Goal: Information Seeking & Learning: Find contact information

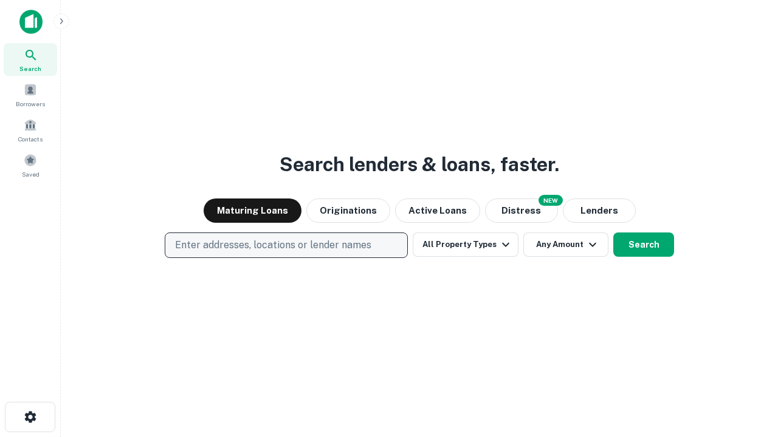
click at [286, 245] on p "Enter addresses, locations or lender names" at bounding box center [273, 245] width 196 height 15
type input "**********"
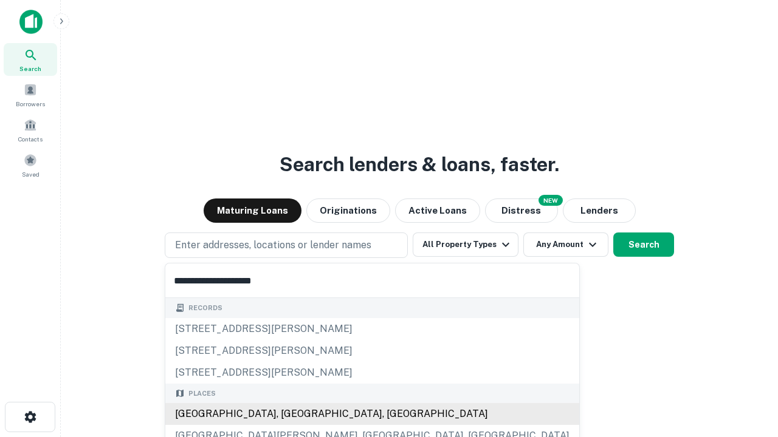
click at [290, 414] on div "Santa Monica, CA, USA" at bounding box center [372, 414] width 414 height 22
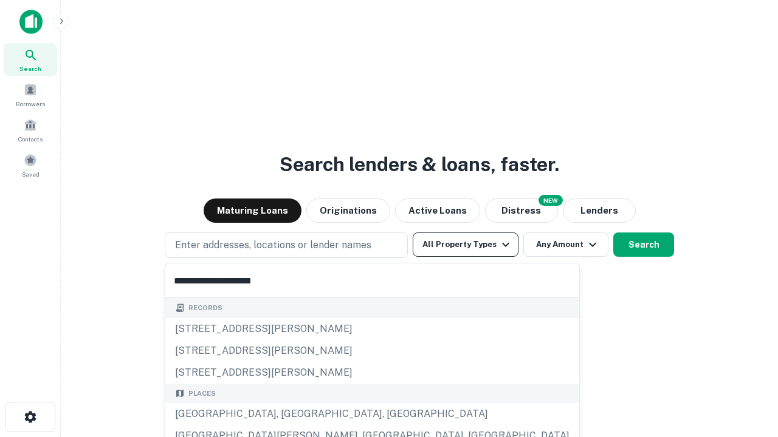
click at [465, 245] on button "All Property Types" at bounding box center [466, 245] width 106 height 24
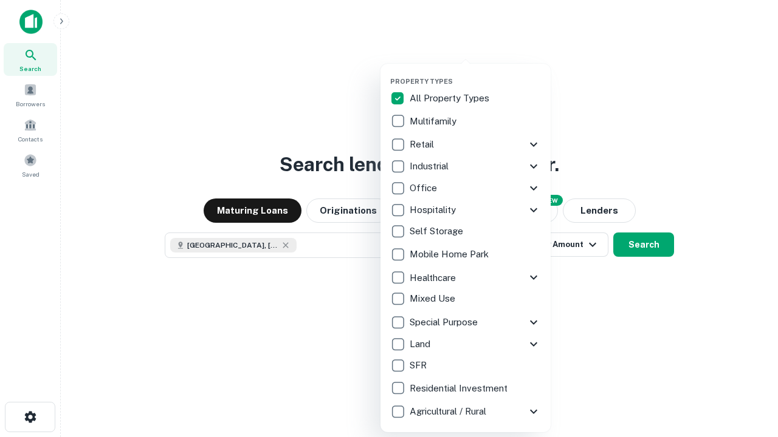
click at [475, 74] on button "button" at bounding box center [475, 74] width 170 height 1
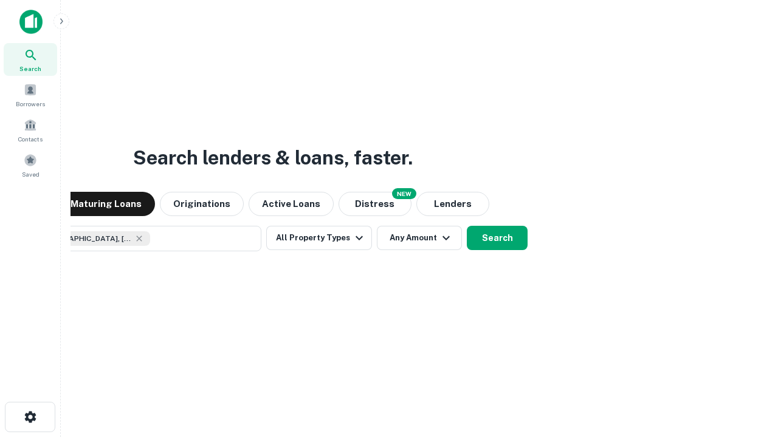
scroll to position [19, 0]
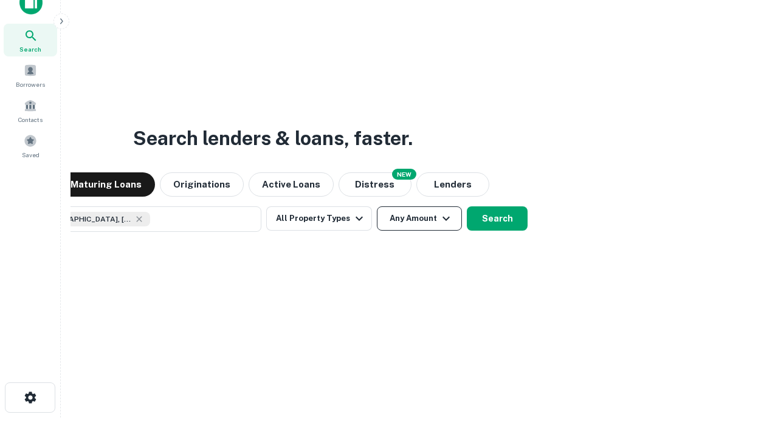
click at [377, 207] on button "Any Amount" at bounding box center [419, 219] width 85 height 24
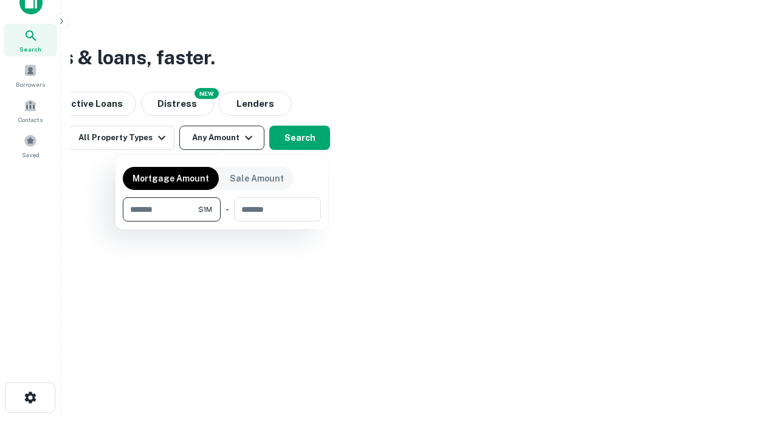
type input "*******"
click at [222, 222] on button "button" at bounding box center [222, 222] width 198 height 1
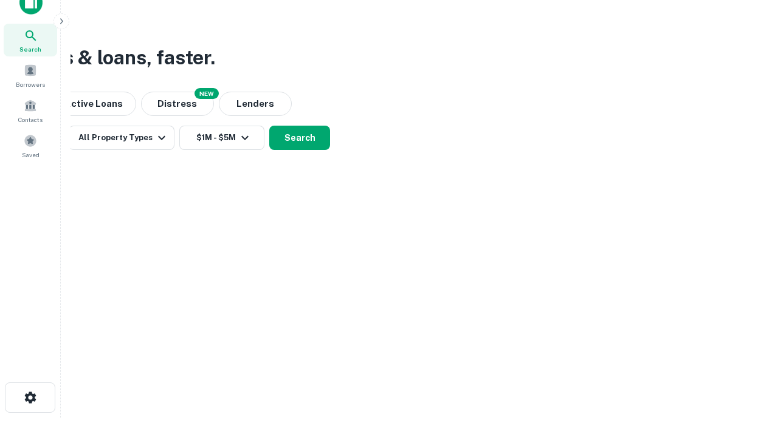
scroll to position [7, 224]
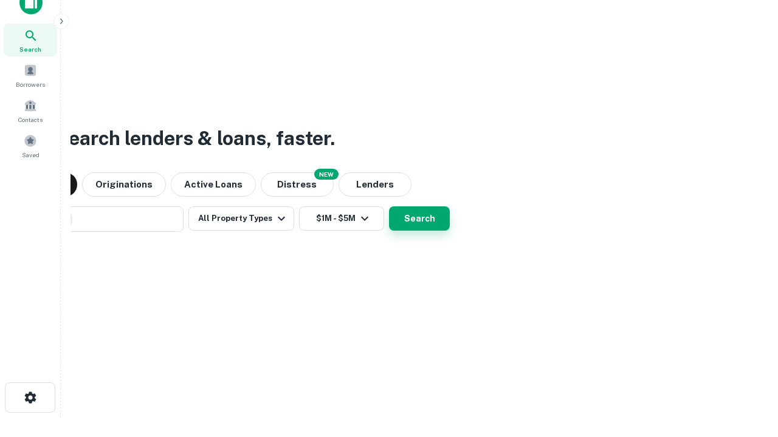
click at [389, 207] on button "Search" at bounding box center [419, 219] width 61 height 24
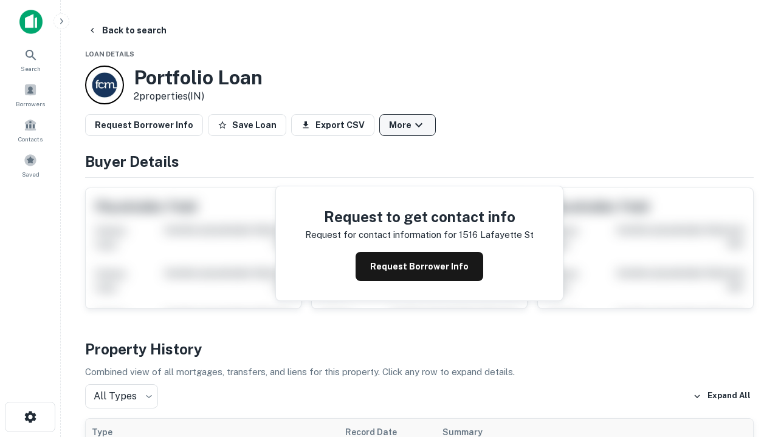
click at [407, 125] on button "More" at bounding box center [407, 125] width 57 height 22
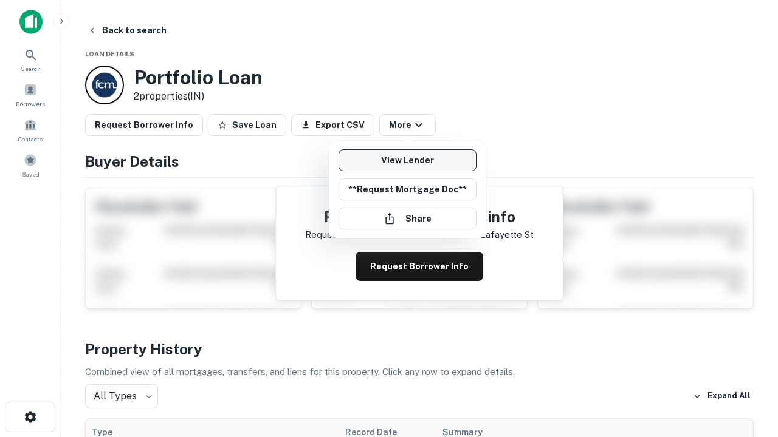
click at [407, 160] on link "View Lender" at bounding box center [407, 160] width 138 height 22
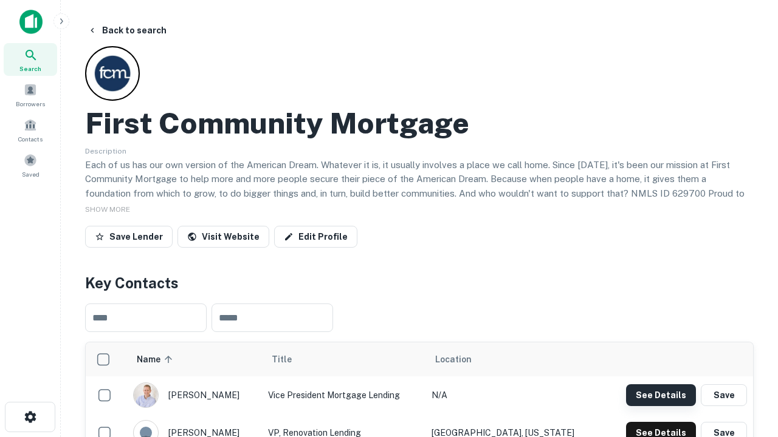
click at [660, 395] on button "See Details" at bounding box center [661, 396] width 70 height 22
click at [30, 417] on icon "button" at bounding box center [30, 417] width 15 height 15
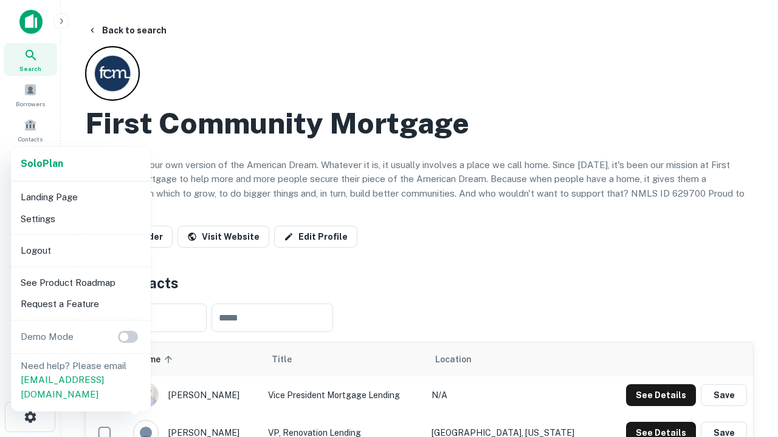
click at [80, 250] on li "Logout" at bounding box center [81, 251] width 130 height 22
